Goal: Check status: Check status

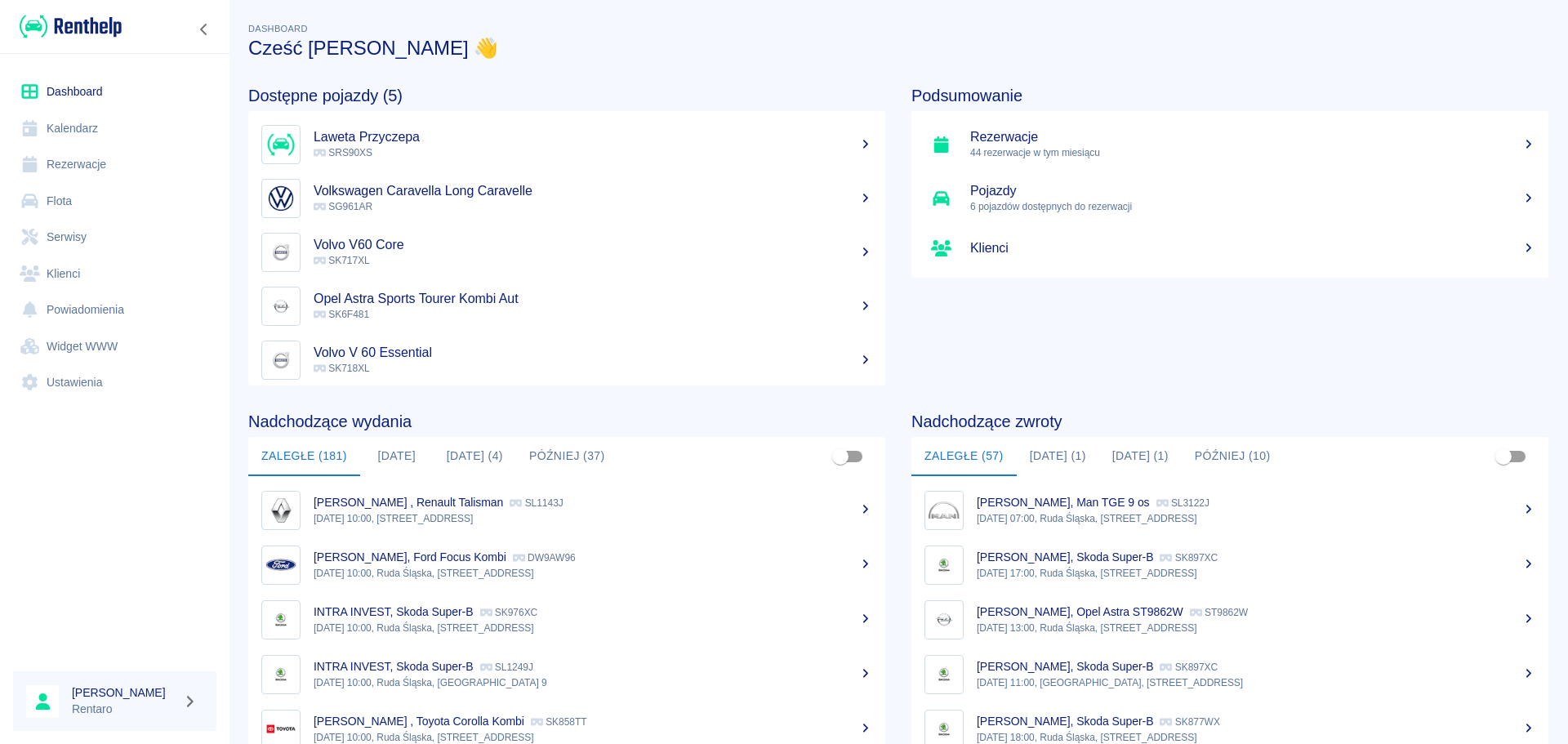
click at [464, 461] on button "[DATE] (4)" at bounding box center [474, 456] width 82 height 39
click at [475, 462] on button "[DATE] (4)" at bounding box center [474, 456] width 82 height 39
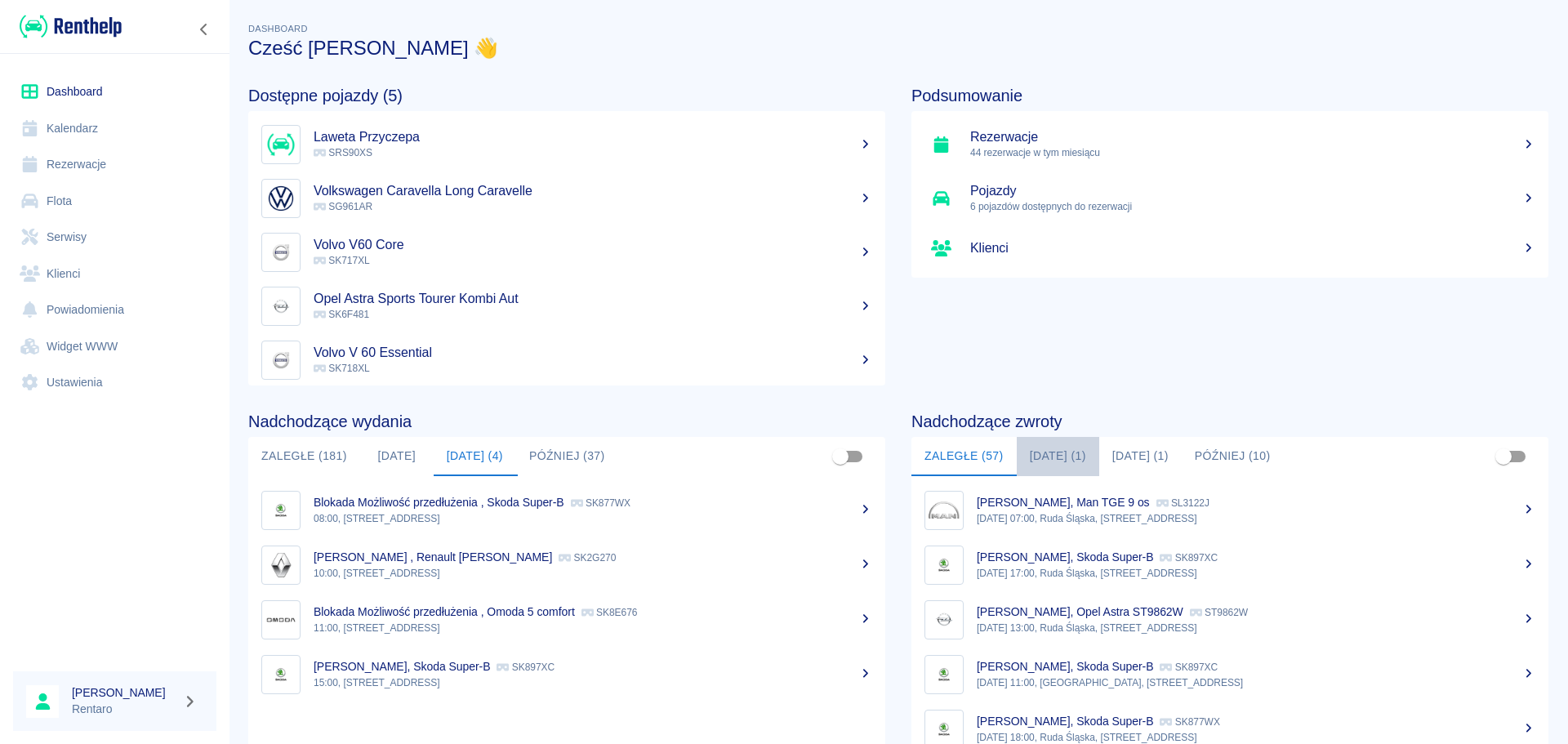
click at [1054, 461] on button "[DATE] (1)" at bounding box center [1057, 456] width 82 height 39
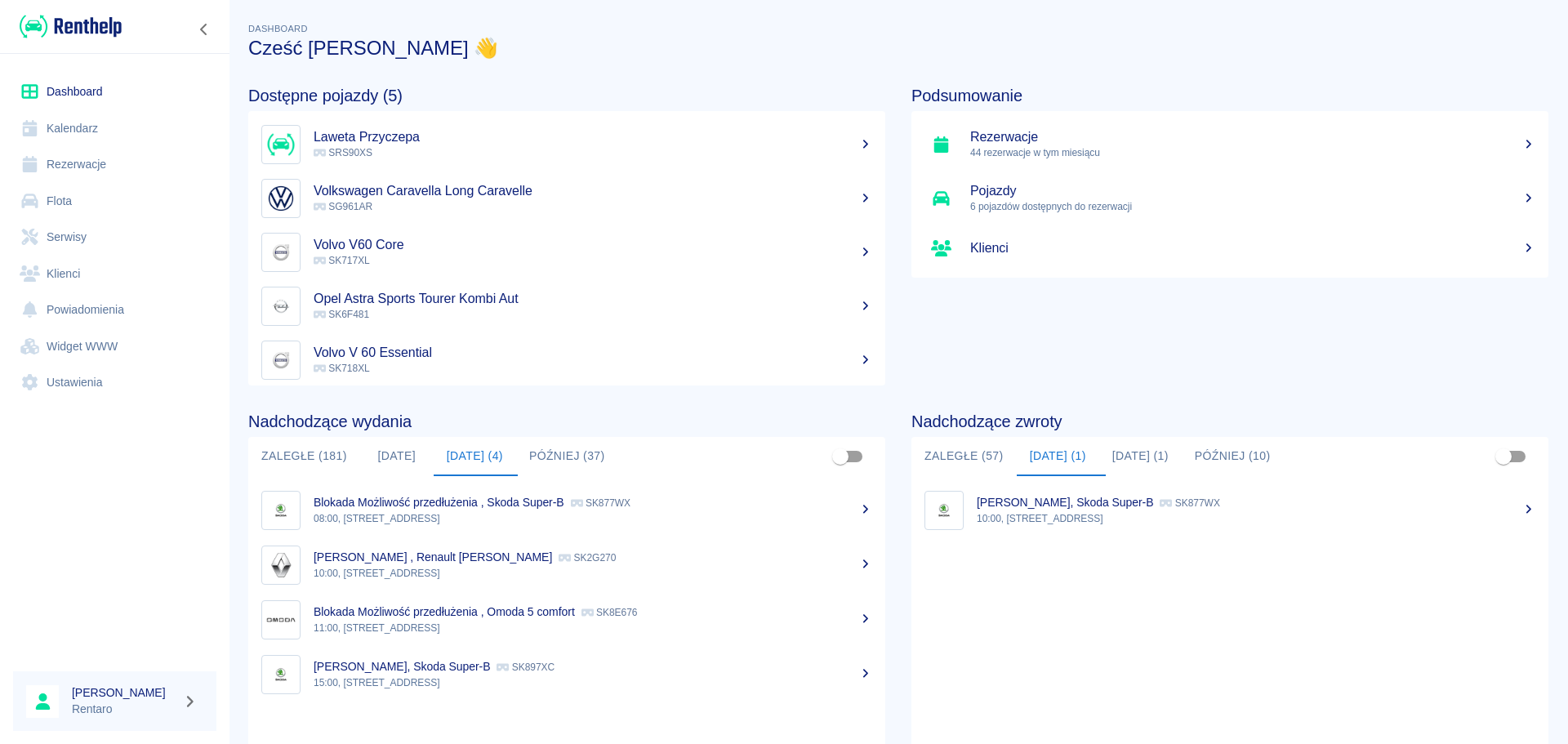
click at [1135, 458] on button "[DATE] (1)" at bounding box center [1140, 456] width 82 height 39
click at [59, 128] on link "Kalendarz" at bounding box center [114, 128] width 204 height 36
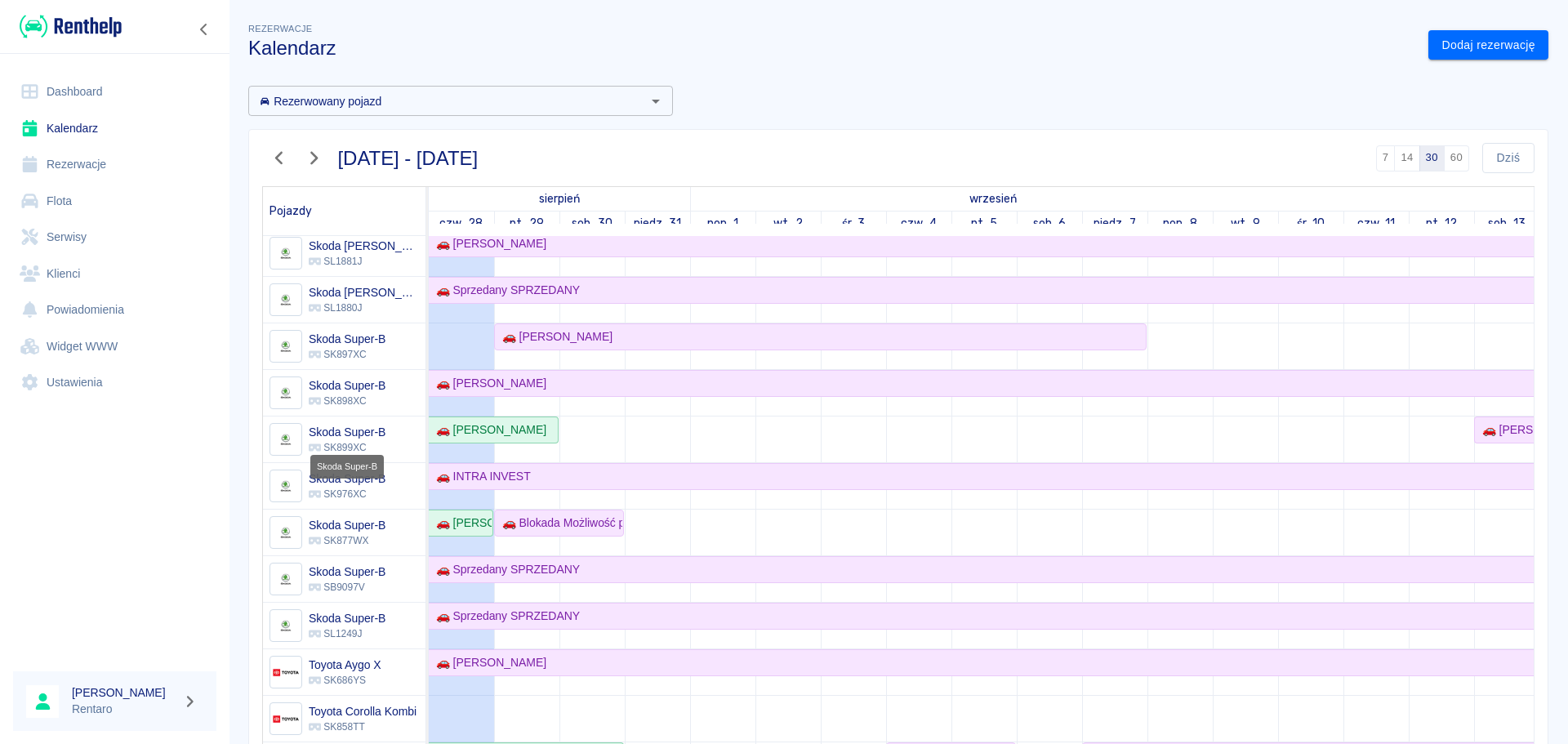
scroll to position [980, 0]
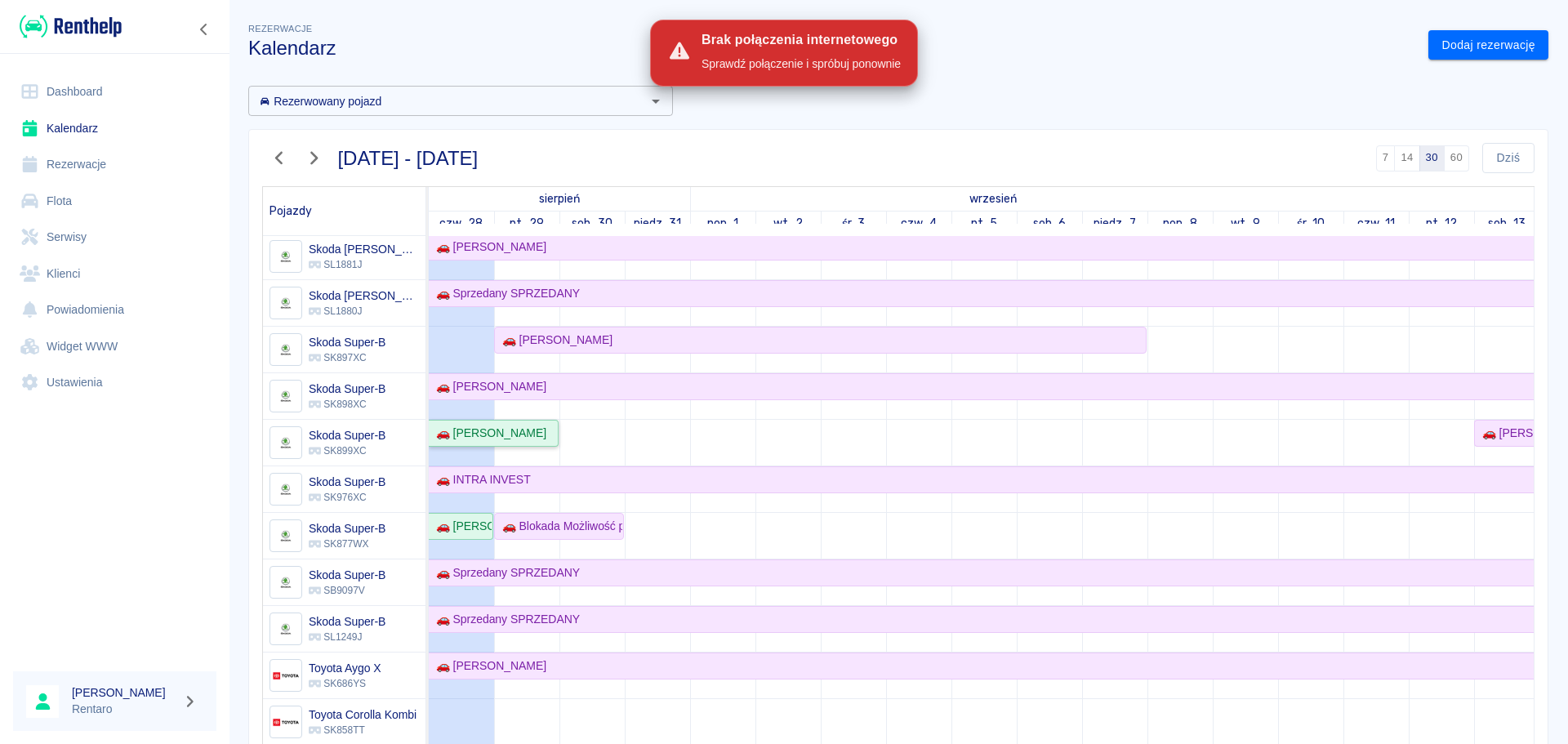
click at [480, 428] on div "🚗 Tomasz Krawczak" at bounding box center [488, 434] width 117 height 17
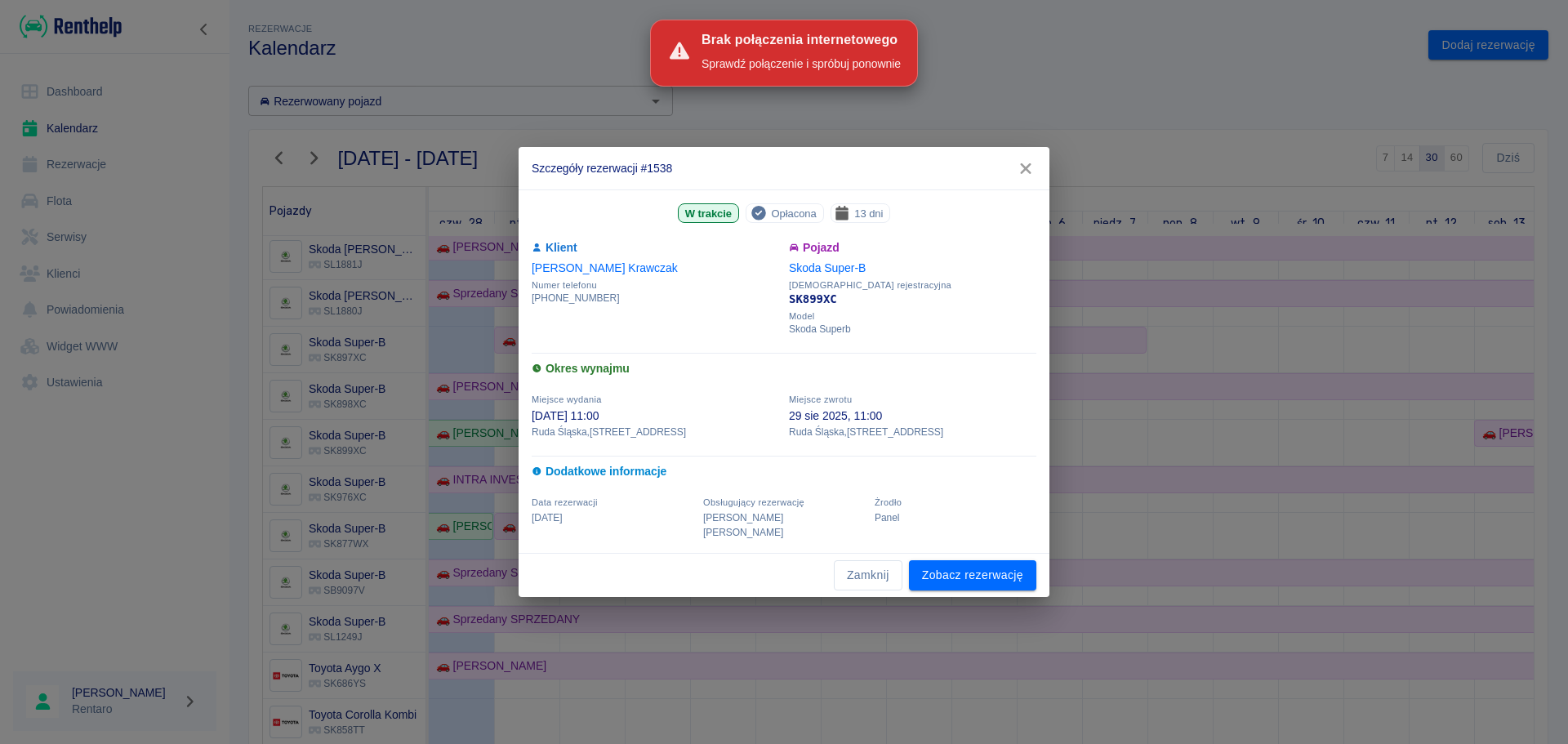
click at [1030, 177] on icon "button" at bounding box center [1025, 169] width 21 height 17
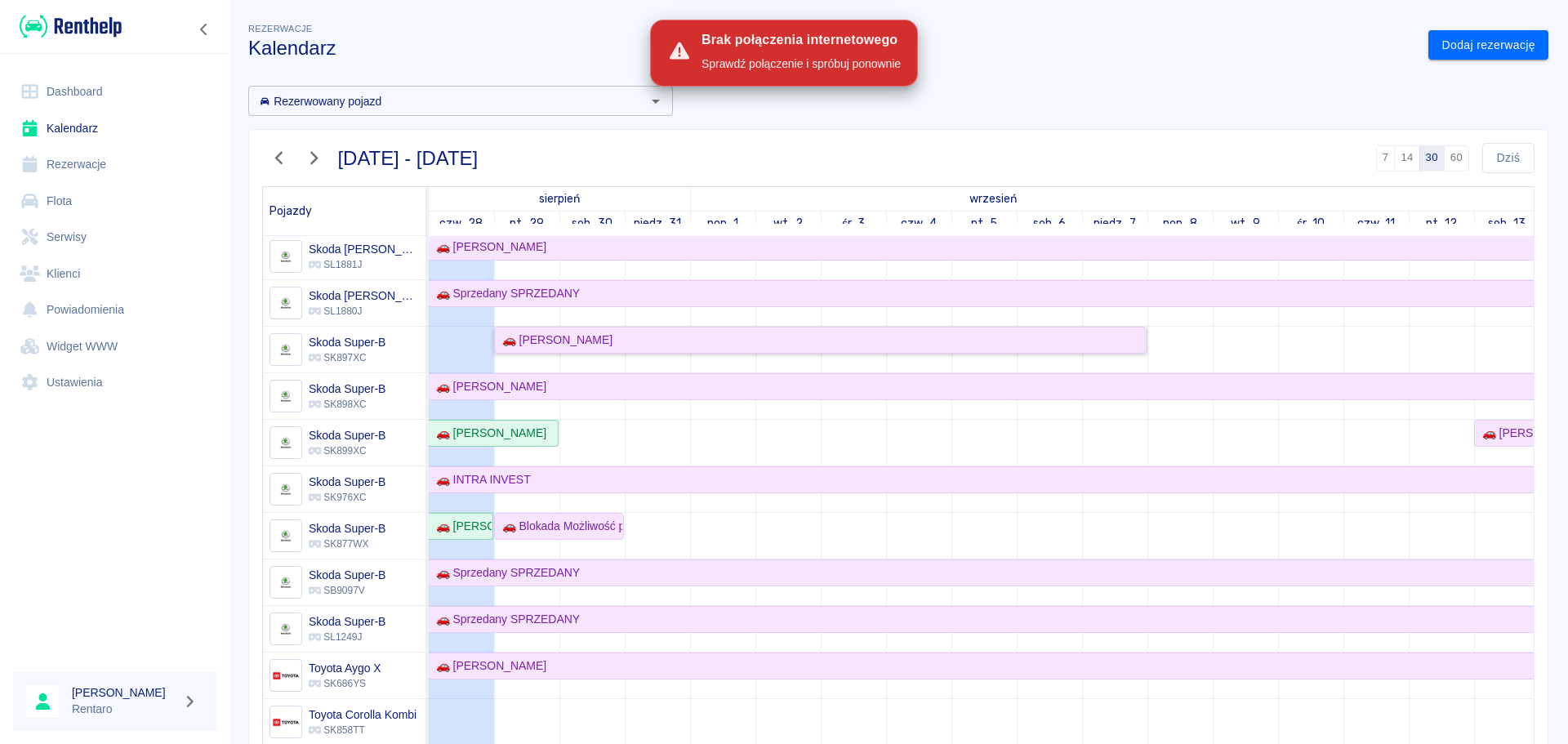
click at [547, 338] on div "🚗 Rafał Plodzica" at bounding box center [554, 340] width 117 height 17
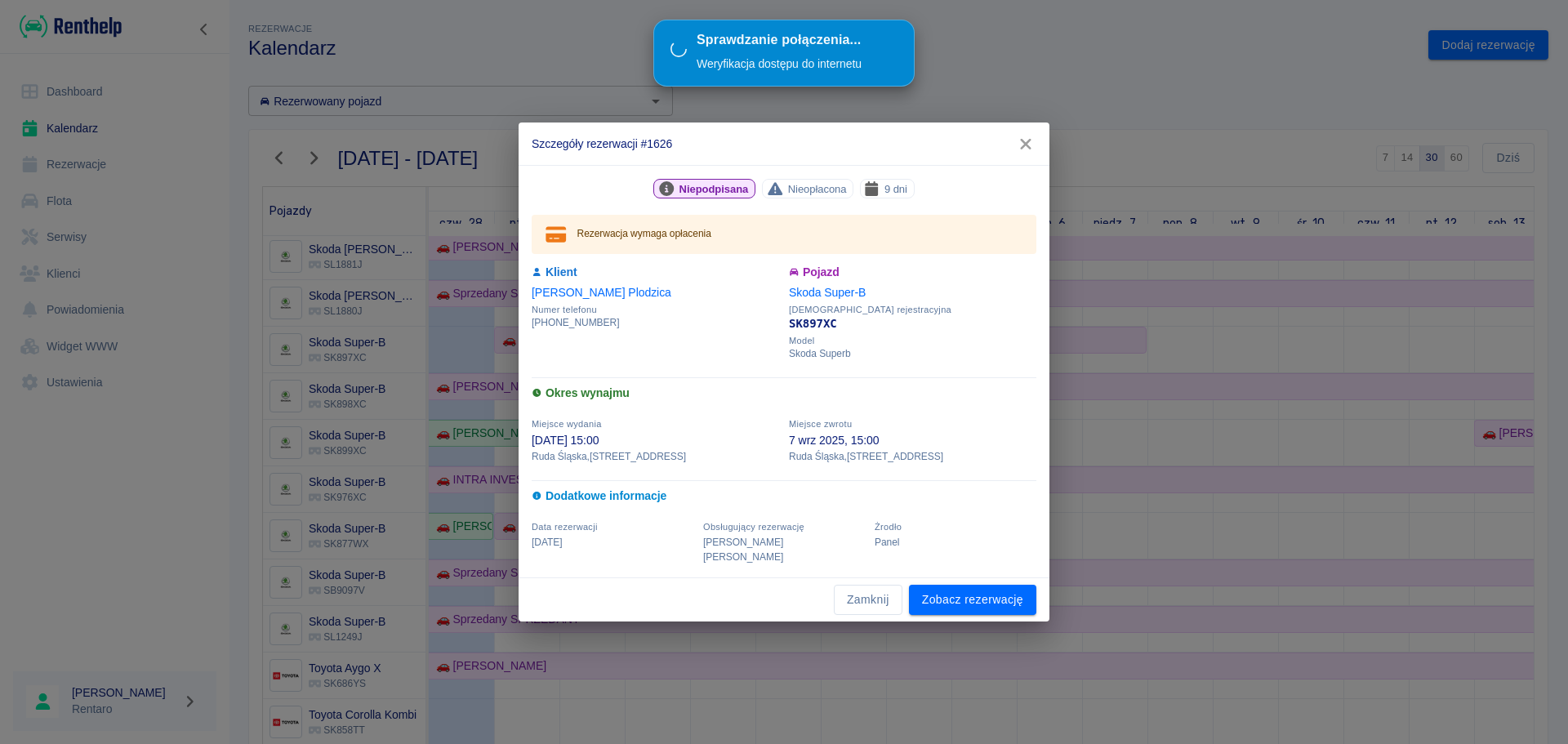
drag, startPoint x: 1027, startPoint y: 157, endPoint x: 611, endPoint y: 546, distance: 569.5
click at [1027, 153] on icon "button" at bounding box center [1025, 144] width 21 height 17
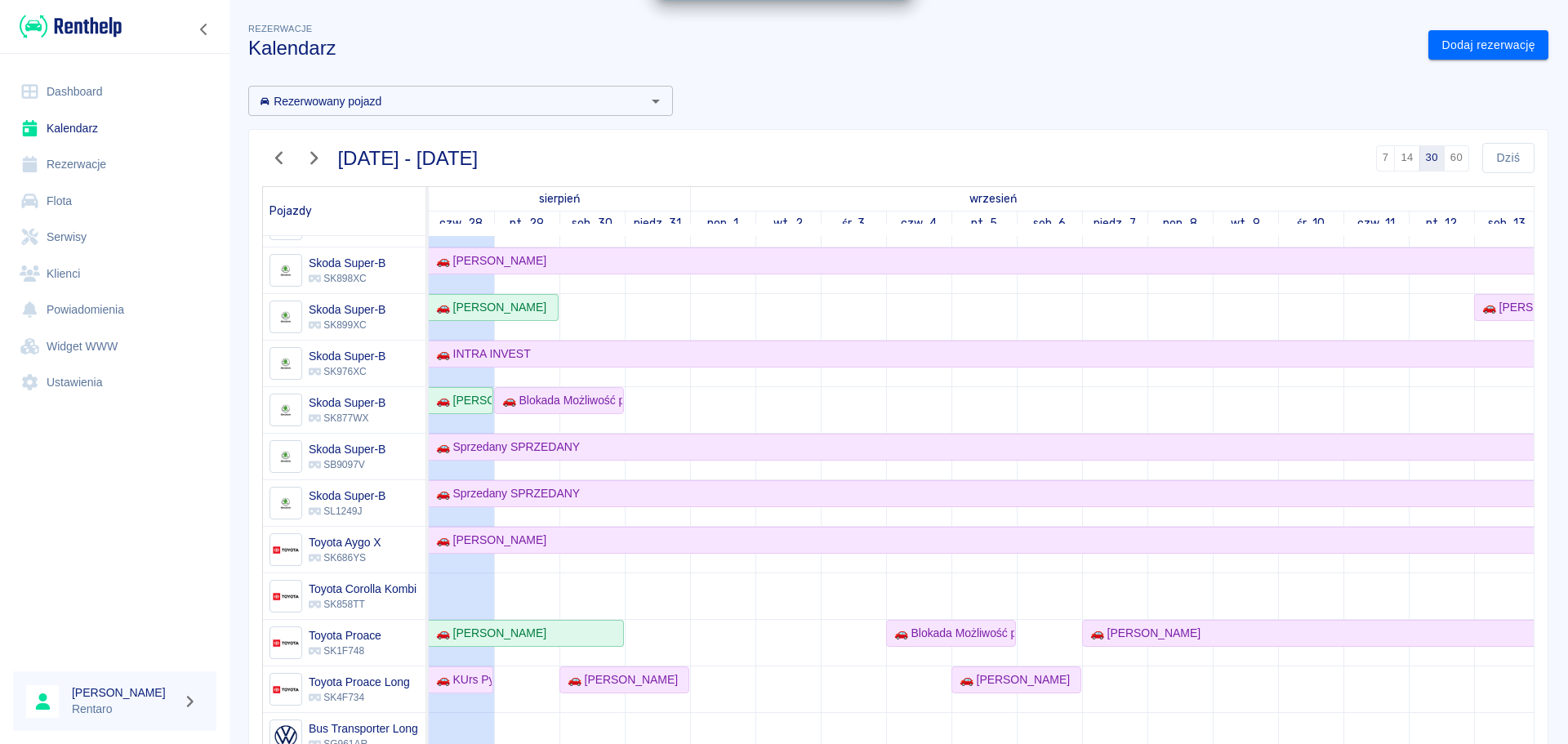
scroll to position [0, 0]
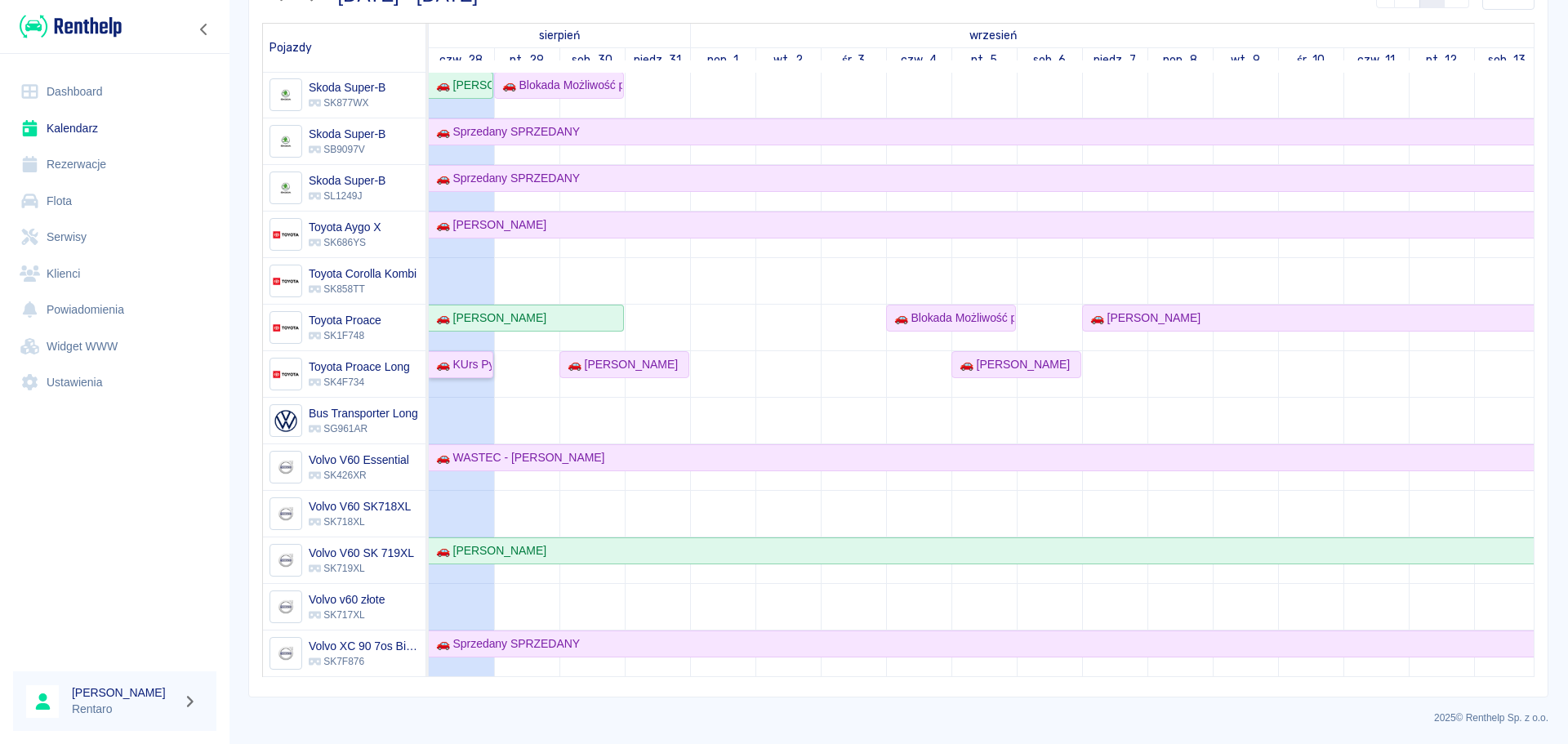
click at [471, 359] on div "🚗 KUrs Pyrzowice" at bounding box center [460, 365] width 62 height 17
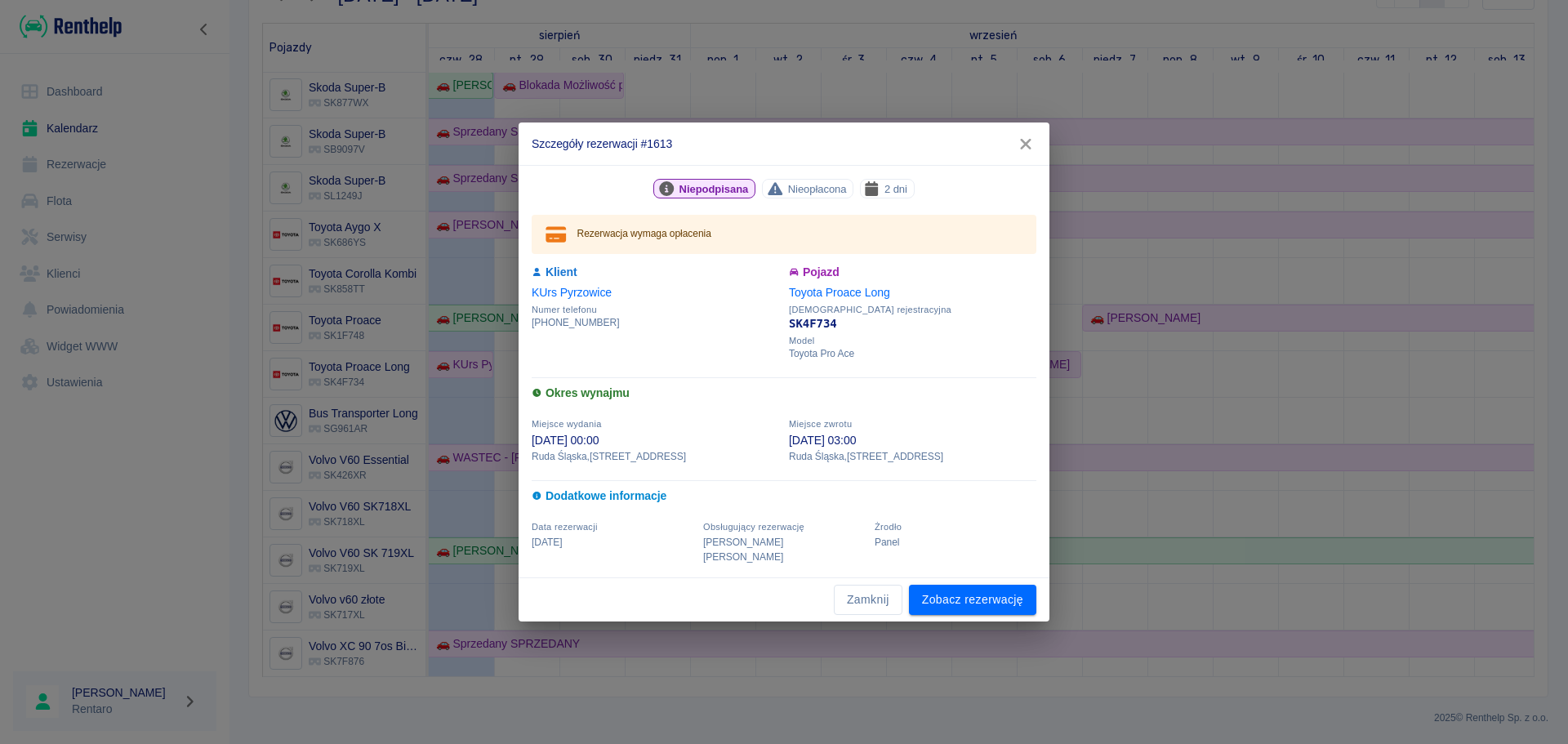
drag, startPoint x: 1021, startPoint y: 153, endPoint x: 868, endPoint y: 225, distance: 169.1
click at [1021, 153] on icon "button" at bounding box center [1025, 144] width 21 height 17
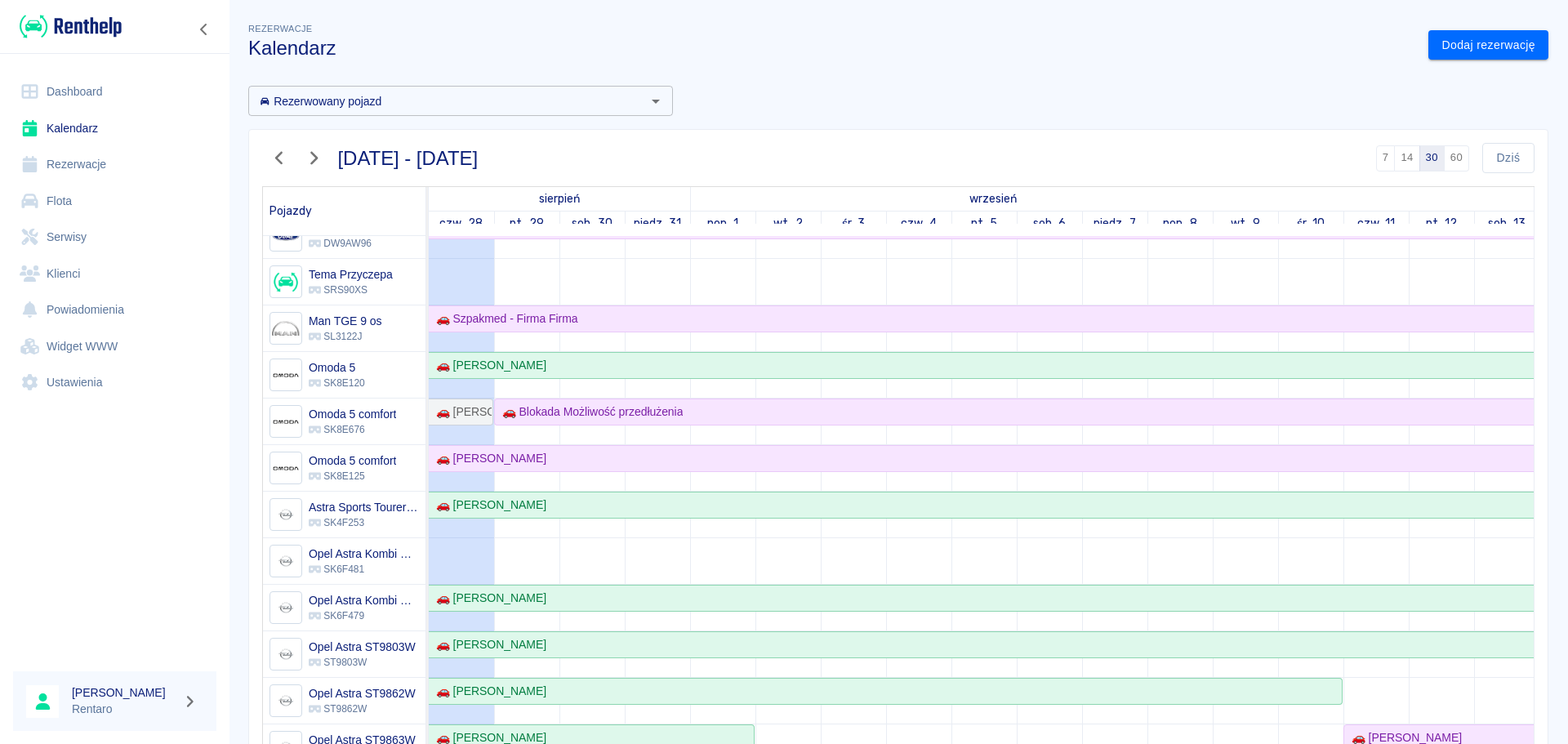
scroll to position [408, 0]
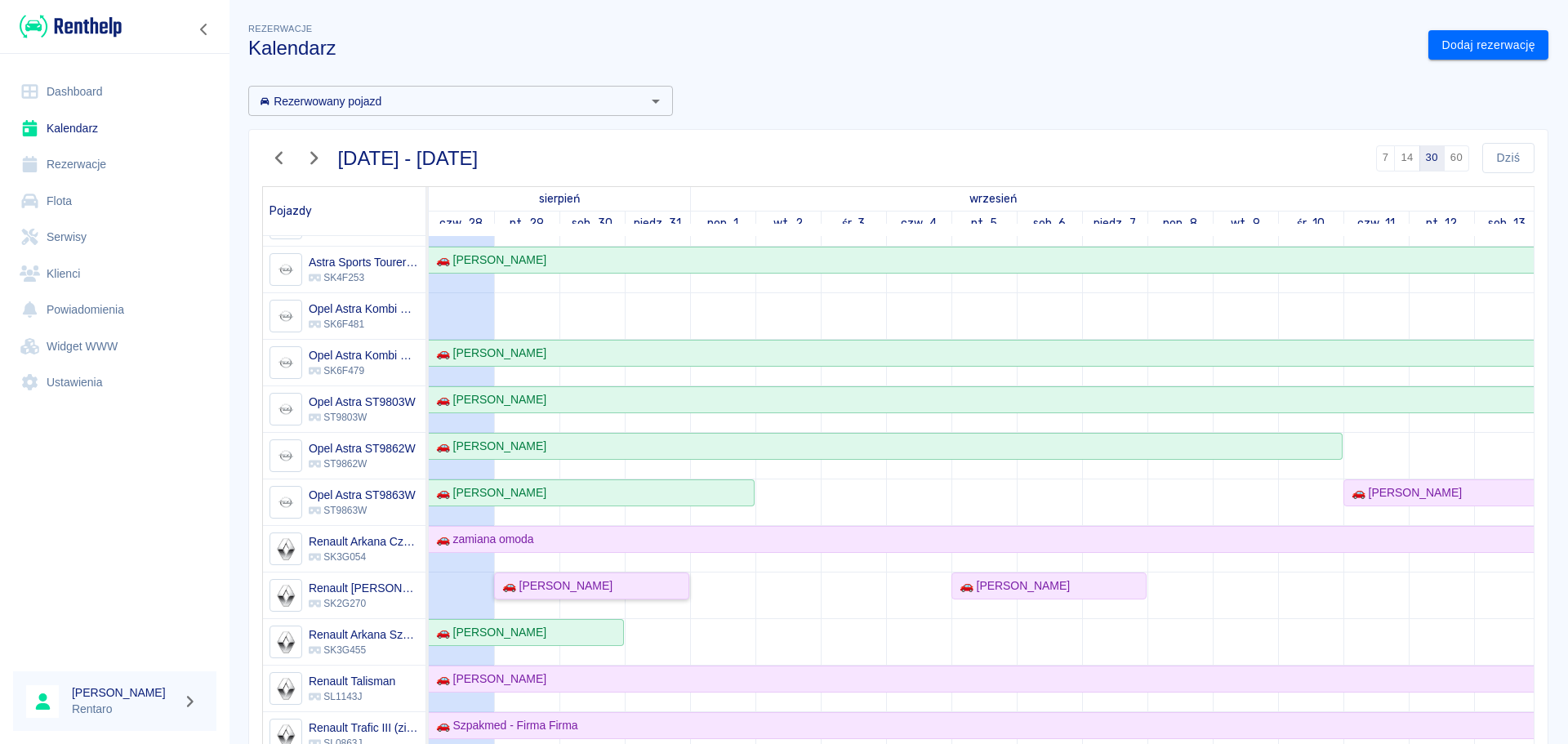
click at [581, 590] on div "🚗 Mateusz Kopala" at bounding box center [554, 586] width 117 height 17
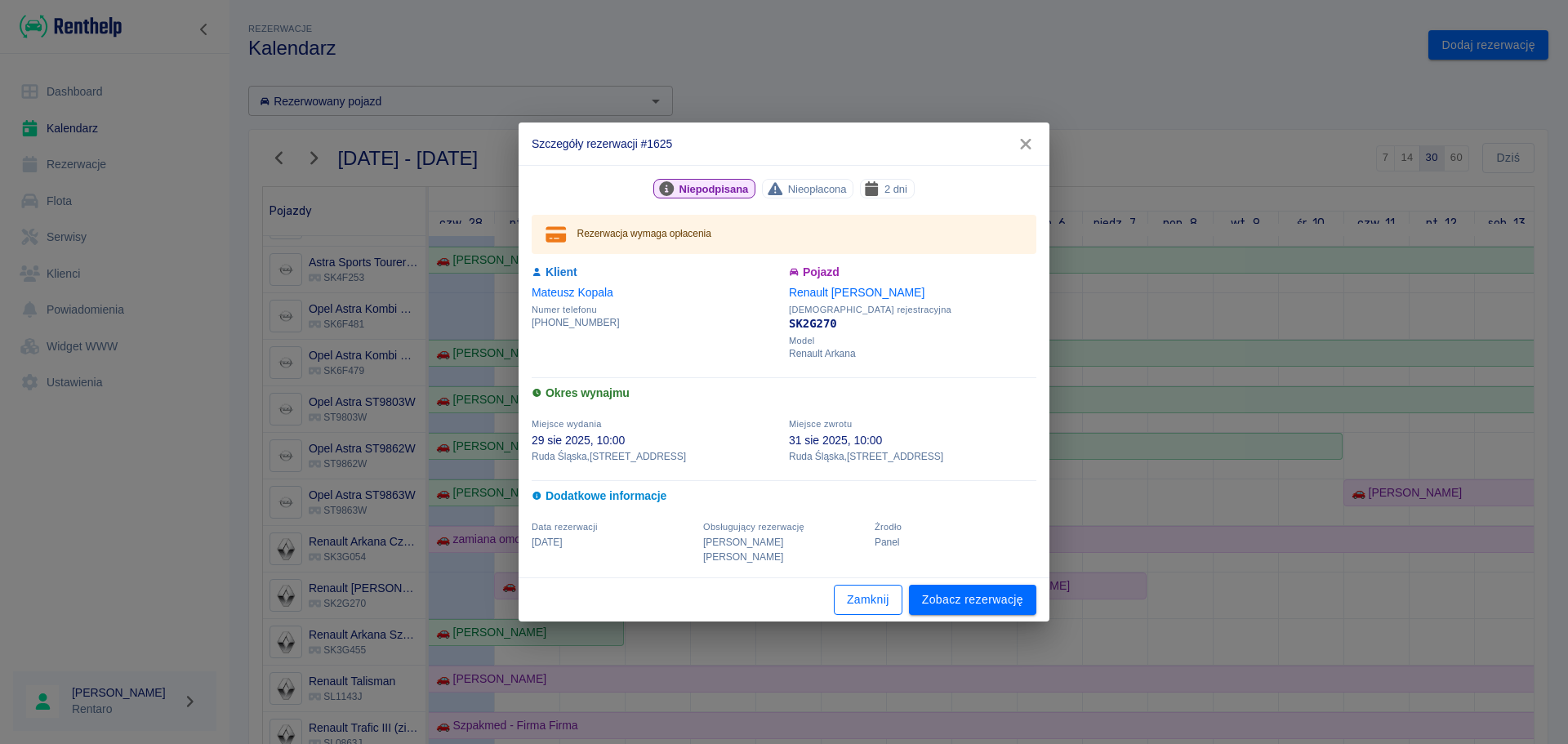
click at [845, 585] on button "Zamknij" at bounding box center [868, 600] width 69 height 31
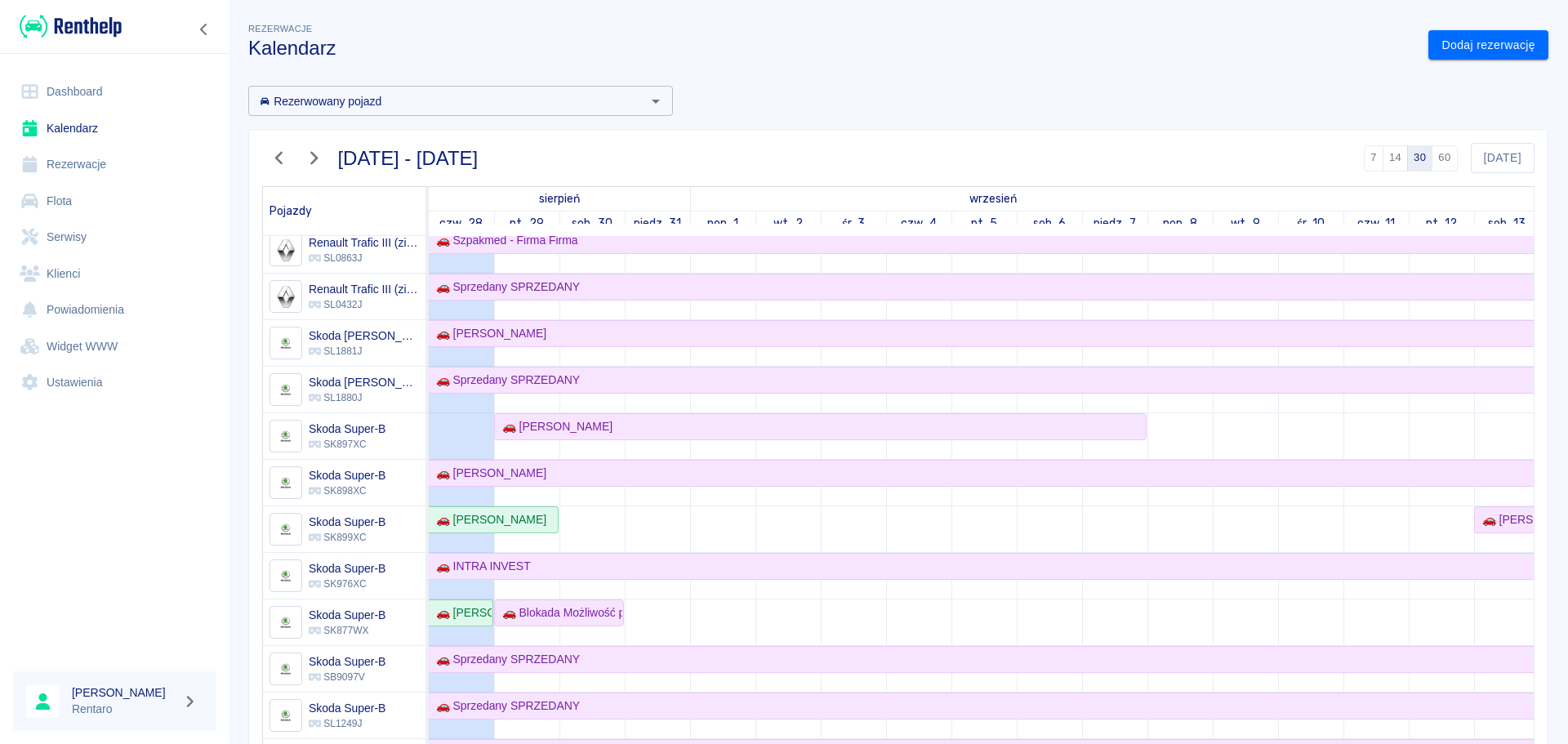
scroll to position [898, 0]
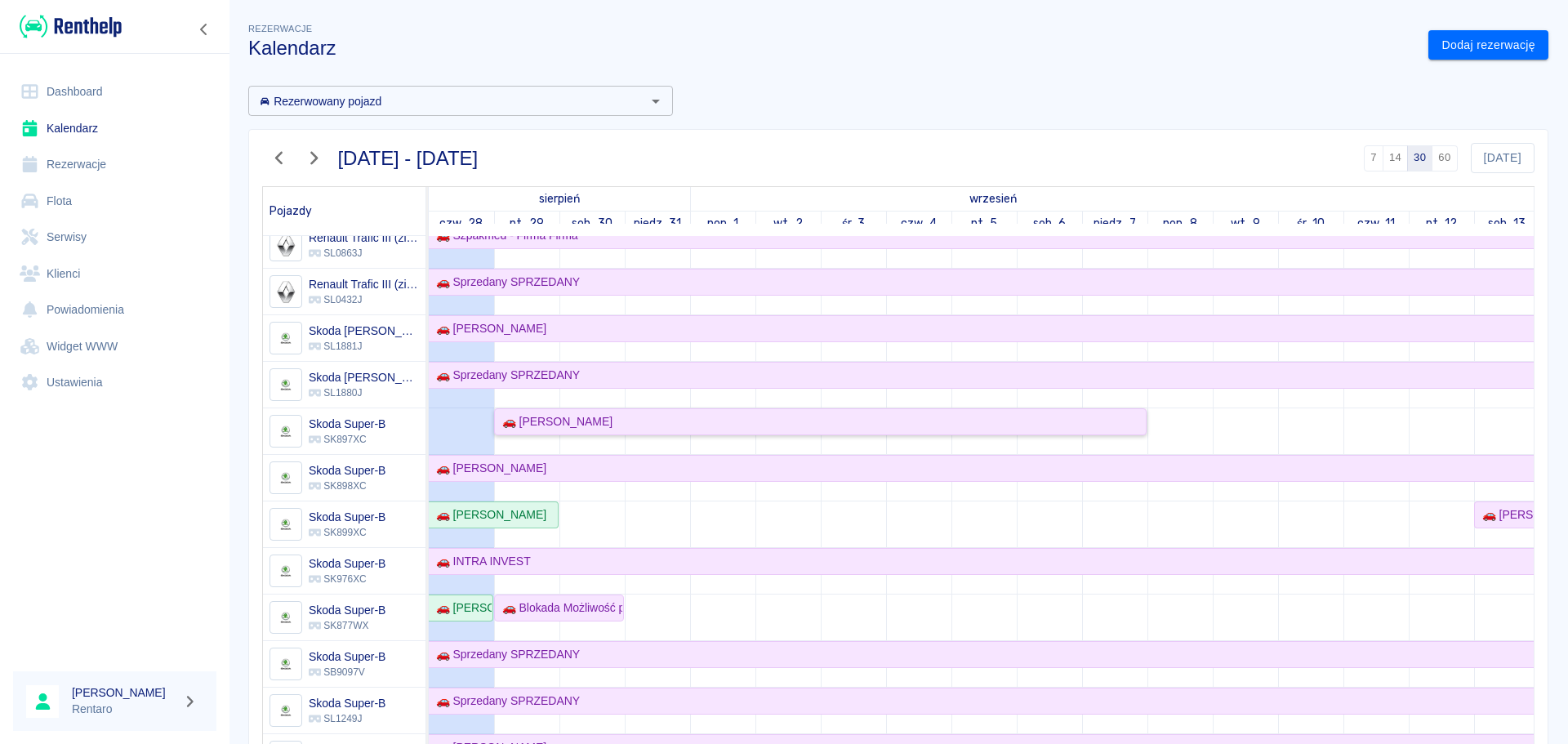
click at [600, 421] on div "🚗 Rafał Plodzica" at bounding box center [819, 422] width 649 height 17
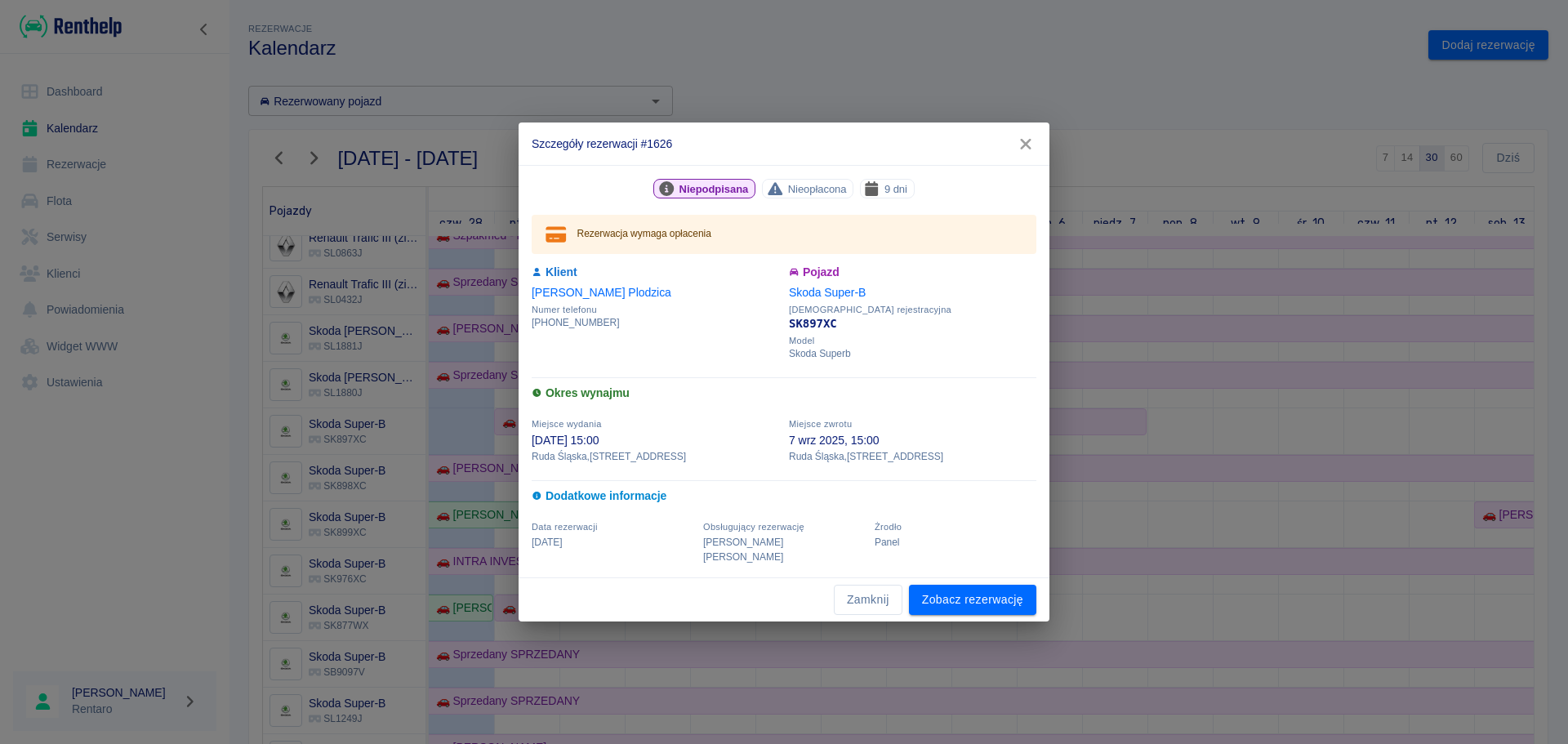
click at [1021, 148] on icon "button" at bounding box center [1025, 144] width 11 height 11
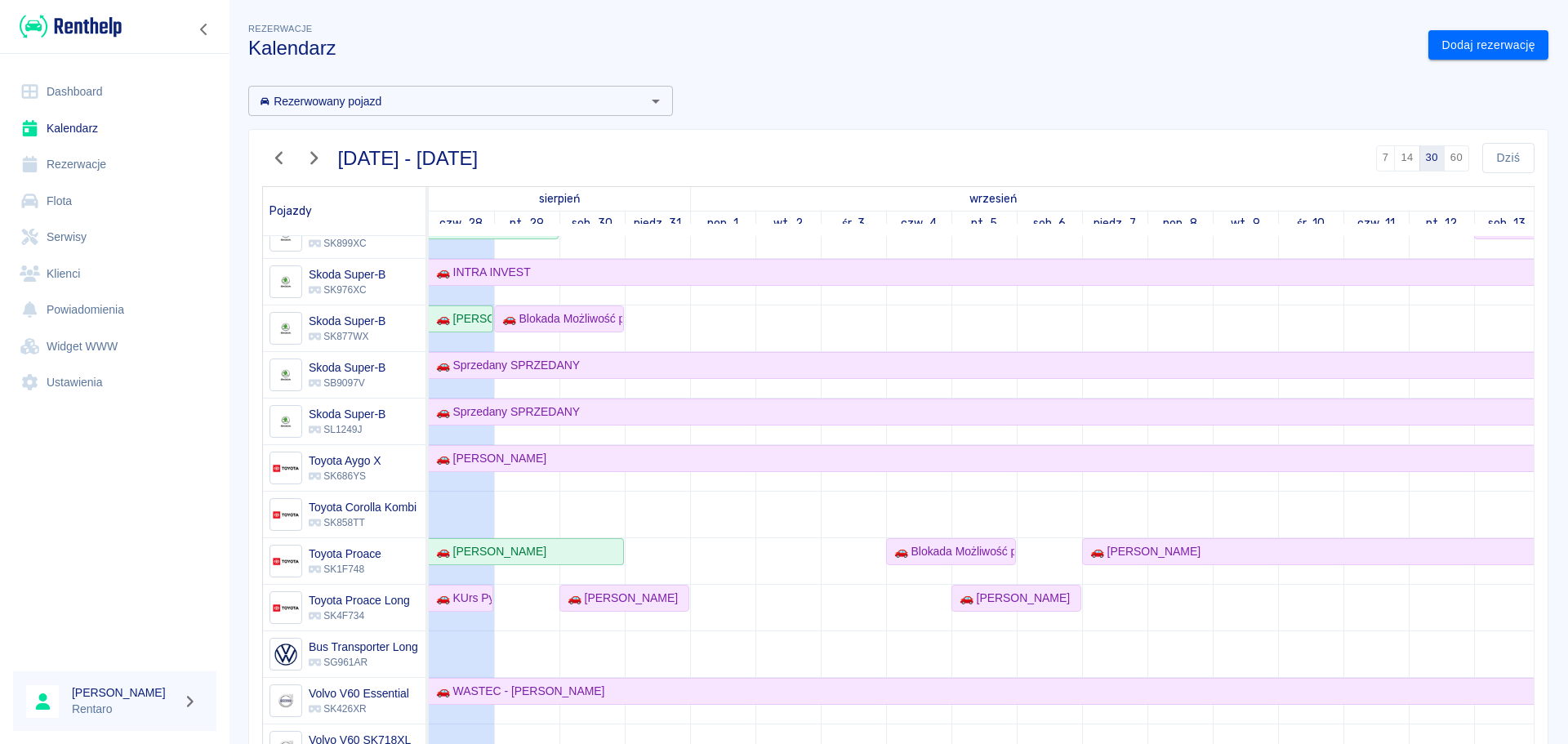
scroll to position [1225, 0]
